Goal: Find contact information: Find contact information

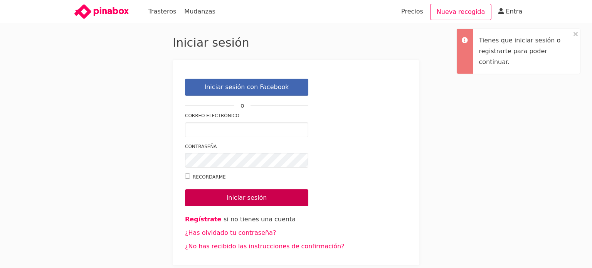
type input "[EMAIL_ADDRESS][DOMAIN_NAME]"
click at [247, 191] on input "Iniciar sesión" at bounding box center [246, 197] width 123 height 17
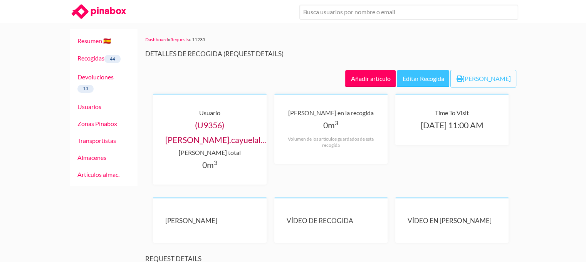
click at [219, 141] on link "(U9356) [PERSON_NAME].cayuelal..." at bounding box center [215, 132] width 101 height 24
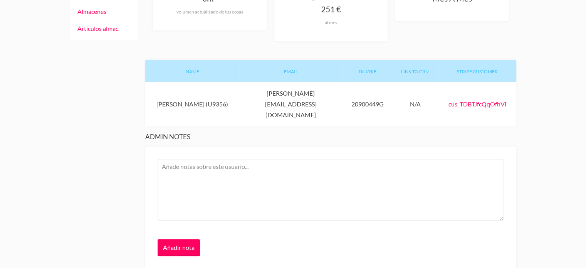
scroll to position [154, 0]
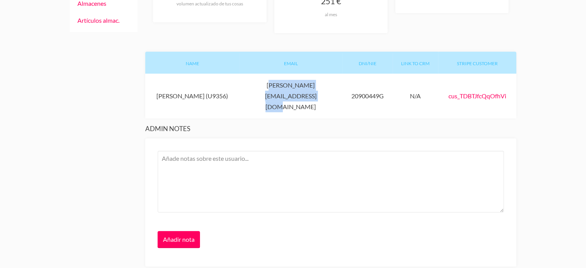
drag, startPoint x: 318, startPoint y: 87, endPoint x: 220, endPoint y: 87, distance: 97.9
click at [239, 87] on div "Email esther.cayuelalopez88@gmail.com" at bounding box center [290, 96] width 103 height 45
copy div "[PERSON_NAME][EMAIL_ADDRESS][DOMAIN_NAME]"
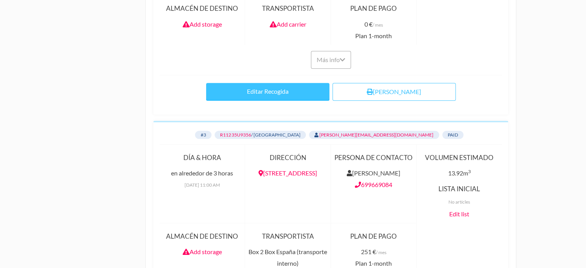
scroll to position [925, 0]
drag, startPoint x: 398, startPoint y: 155, endPoint x: 361, endPoint y: 157, distance: 36.6
click at [361, 157] on div "Persona de contacto Víctor Asensi 699669084" at bounding box center [374, 182] width 86 height 78
drag, startPoint x: 404, startPoint y: 151, endPoint x: 361, endPoint y: 149, distance: 42.8
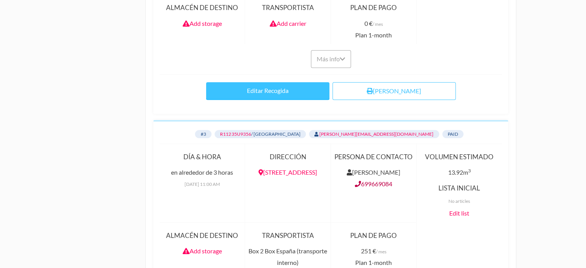
click at [361, 149] on div "Persona de contacto Víctor Asensi 699669084" at bounding box center [374, 182] width 86 height 78
copy link "699669084"
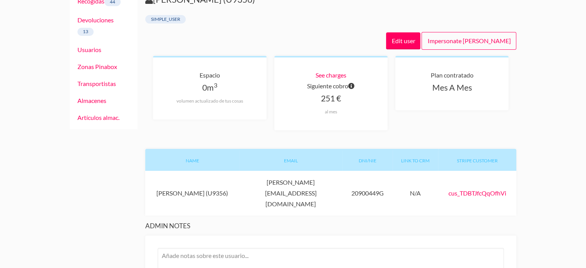
scroll to position [0, 0]
